Goal: Transaction & Acquisition: Purchase product/service

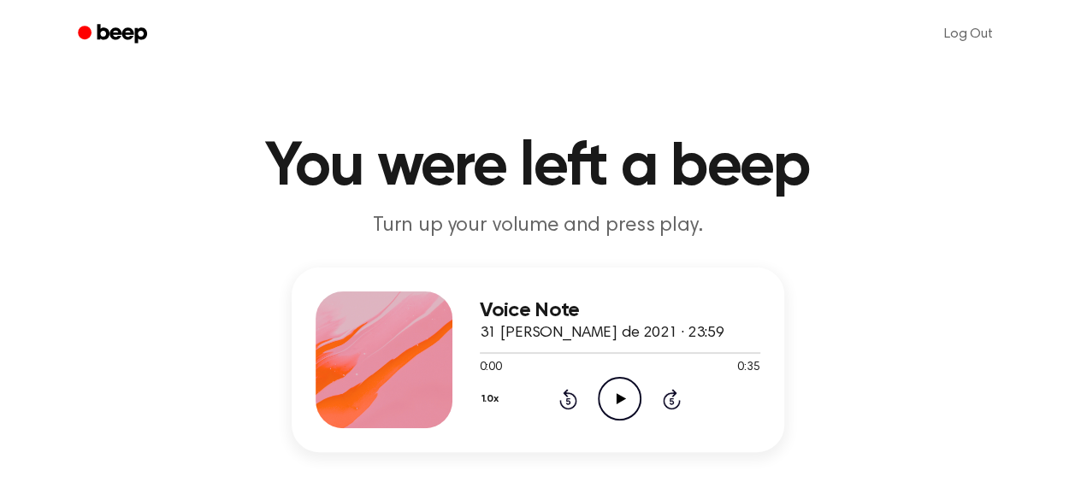
click at [624, 399] on icon at bounding box center [621, 399] width 9 height 11
click at [624, 398] on icon "Pause Audio" at bounding box center [620, 399] width 44 height 44
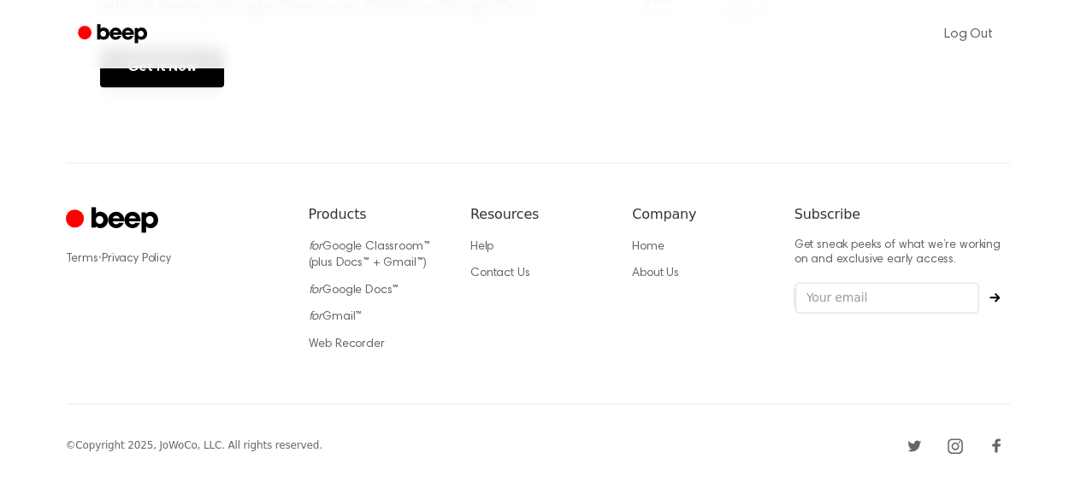
scroll to position [861, 0]
click at [391, 257] on link "for Google Classroom™ (plus Docs™ + Gmail™)" at bounding box center [369, 254] width 121 height 29
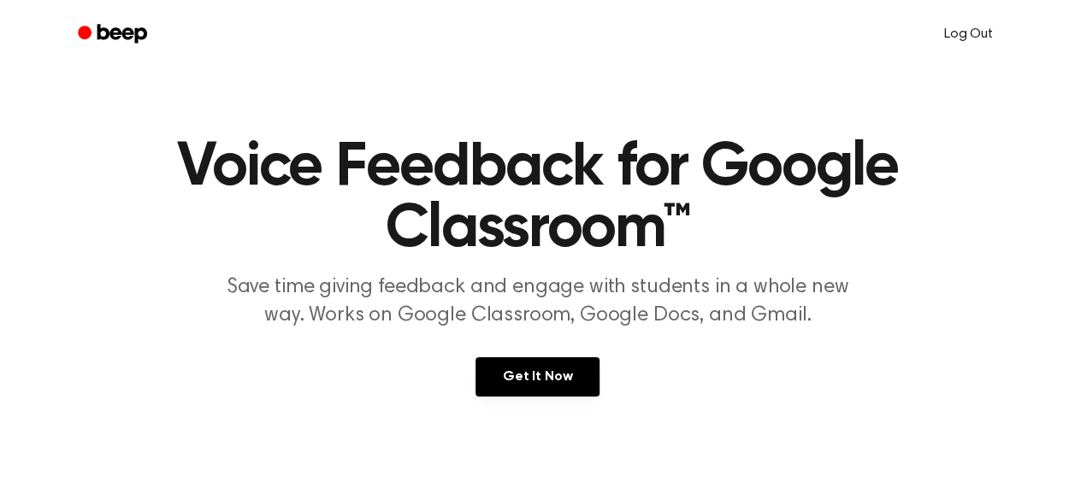
click at [970, 37] on link "Log Out" at bounding box center [968, 34] width 83 height 41
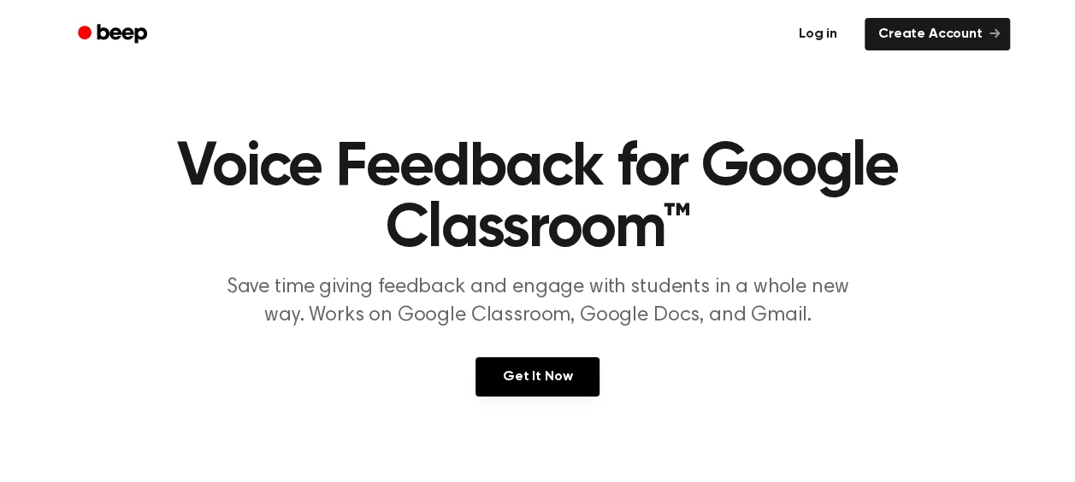
click at [814, 38] on link "Log in" at bounding box center [818, 34] width 73 height 39
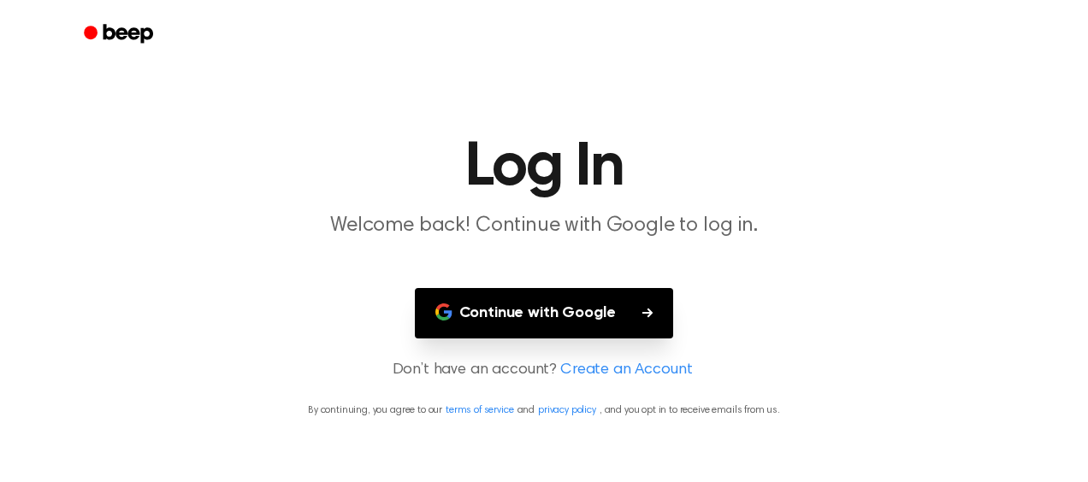
click at [596, 311] on button "Continue with Google" at bounding box center [544, 313] width 259 height 50
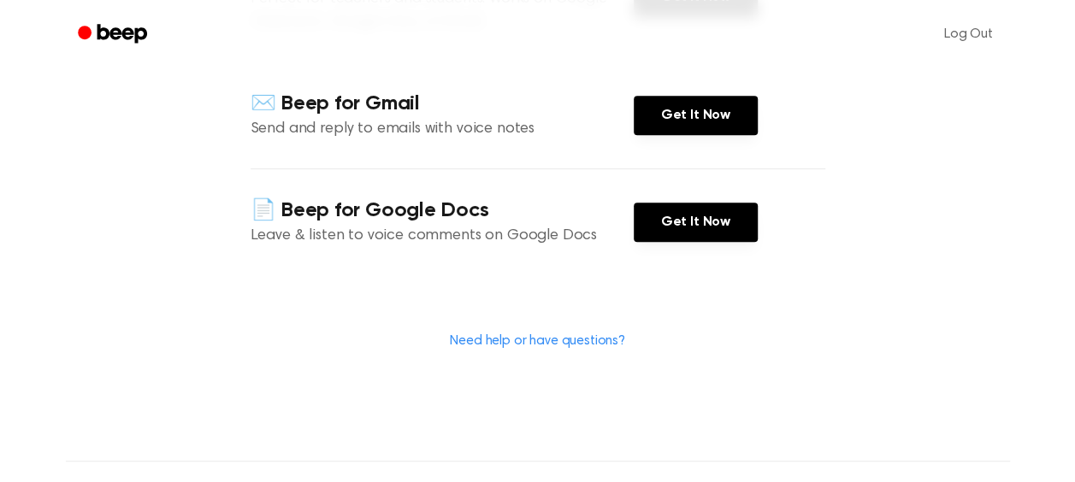
scroll to position [342, 0]
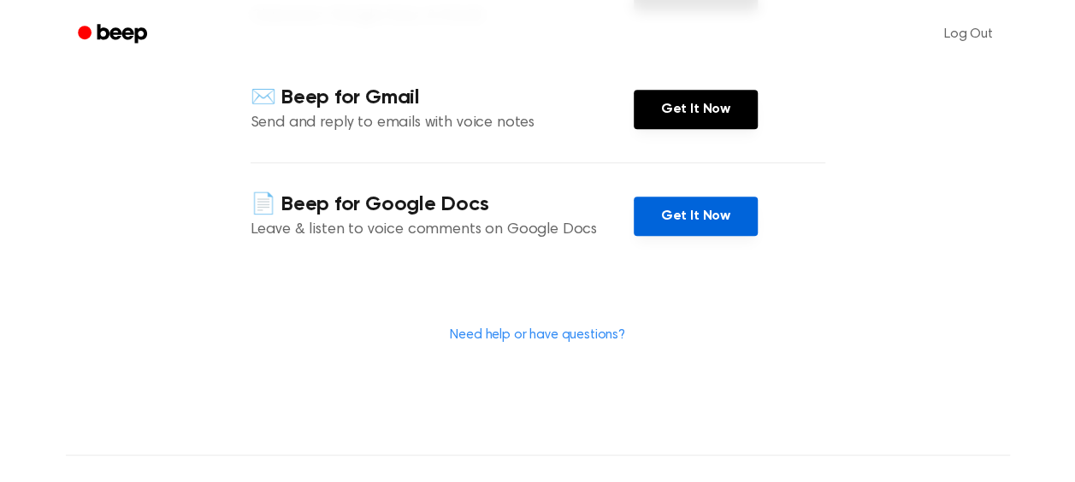
click at [710, 219] on link "Get It Now" at bounding box center [696, 216] width 124 height 39
